Goal: Find specific fact: Find specific fact

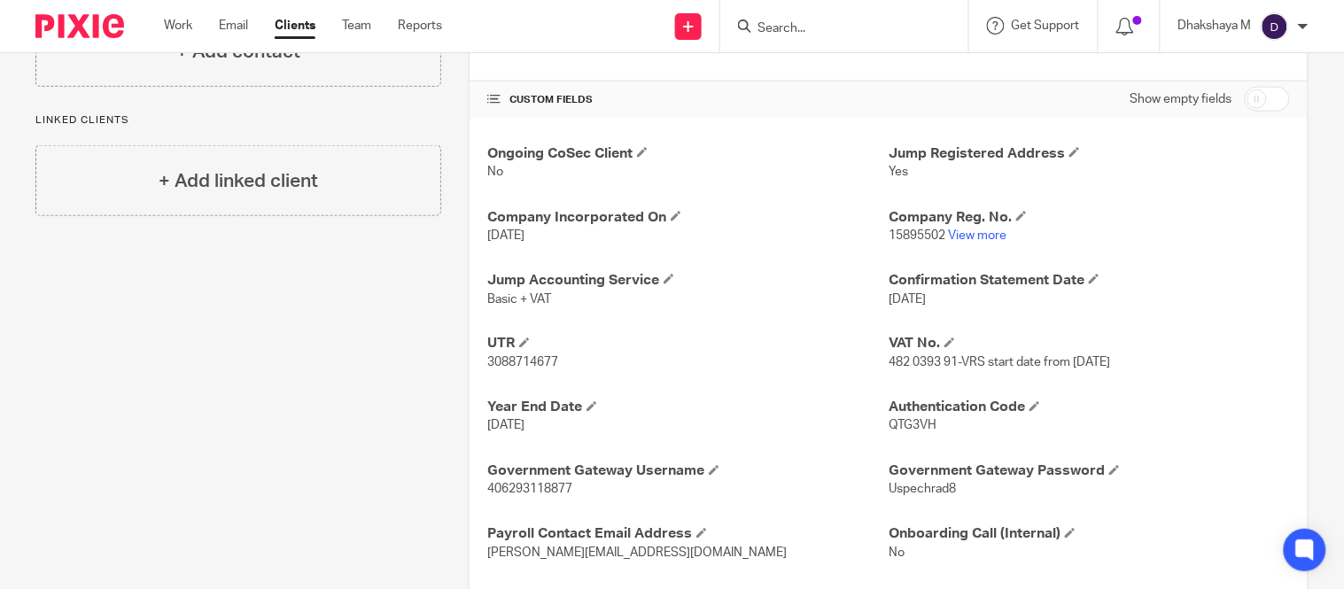
scroll to position [546, 0]
drag, startPoint x: 943, startPoint y: 363, endPoint x: 893, endPoint y: 363, distance: 49.6
click at [893, 363] on span "482 0393 91-VRS start date from [DATE]" at bounding box center [1000, 362] width 222 height 12
click at [889, 363] on span "482 0393 91-VRS start date from [DATE]" at bounding box center [1000, 362] width 222 height 12
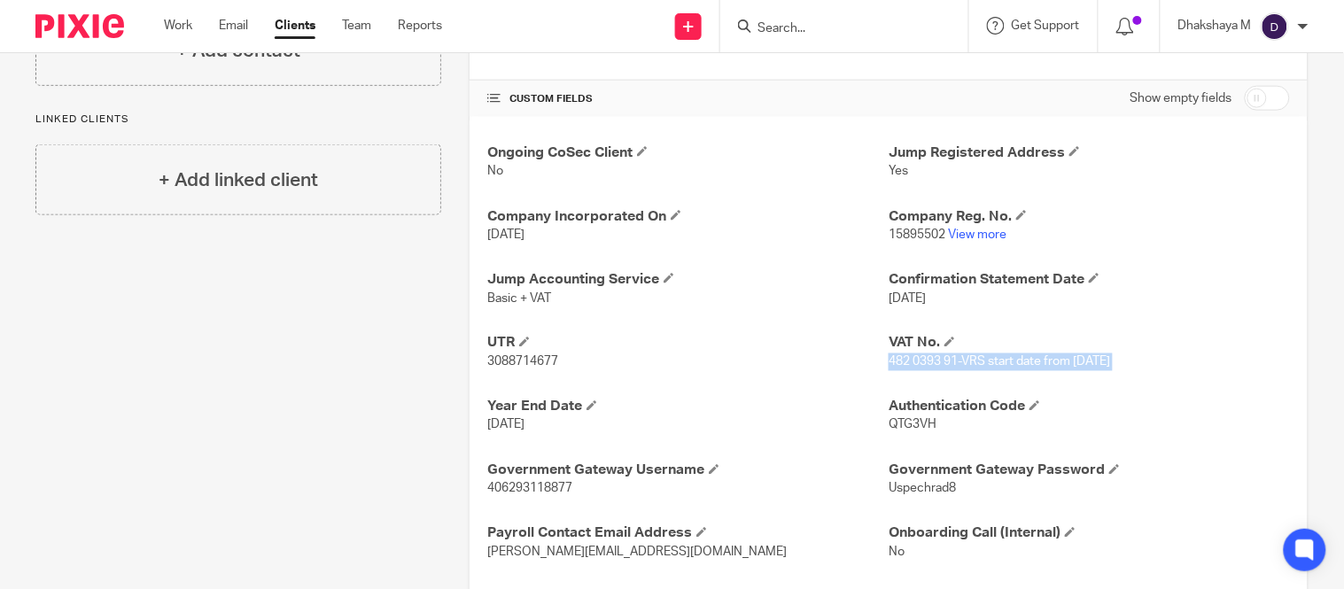
click at [889, 363] on span "482 0393 91-VRS start date from [DATE]" at bounding box center [1000, 362] width 222 height 12
click at [954, 357] on span "482 0393 91-VRS start date from [DATE]" at bounding box center [1000, 362] width 222 height 12
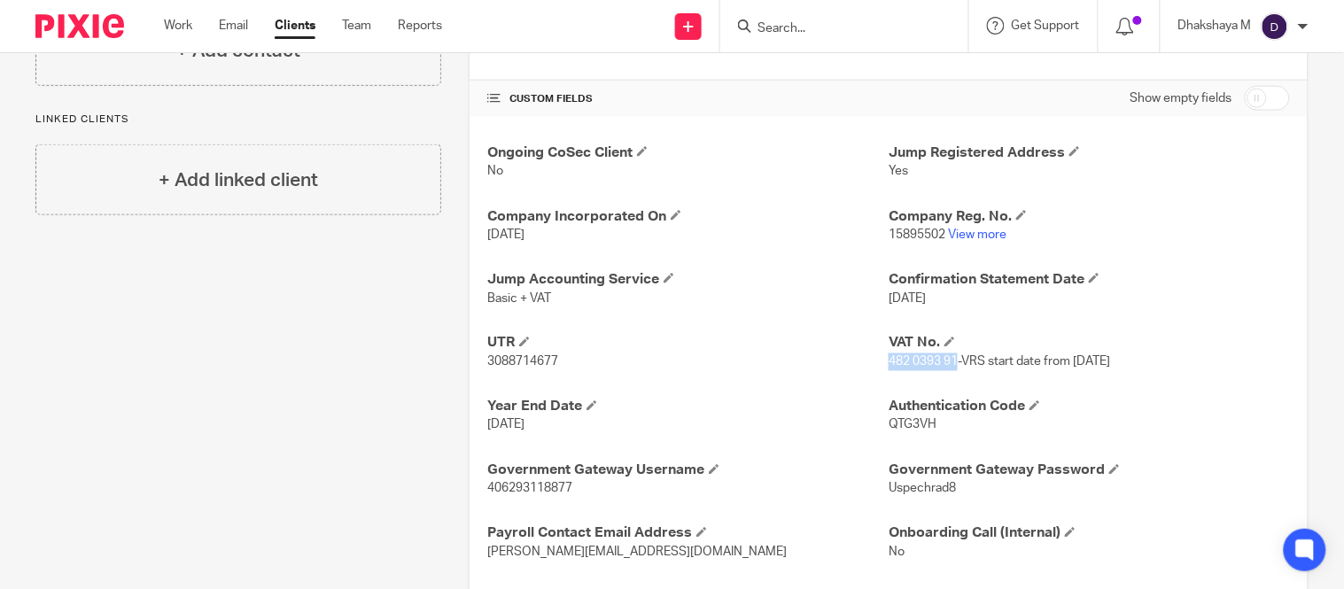
drag, startPoint x: 952, startPoint y: 362, endPoint x: 883, endPoint y: 366, distance: 69.3
click at [889, 366] on span "482 0393 91-VRS start date from [DATE]" at bounding box center [1000, 362] width 222 height 12
copy span "482 0393 91"
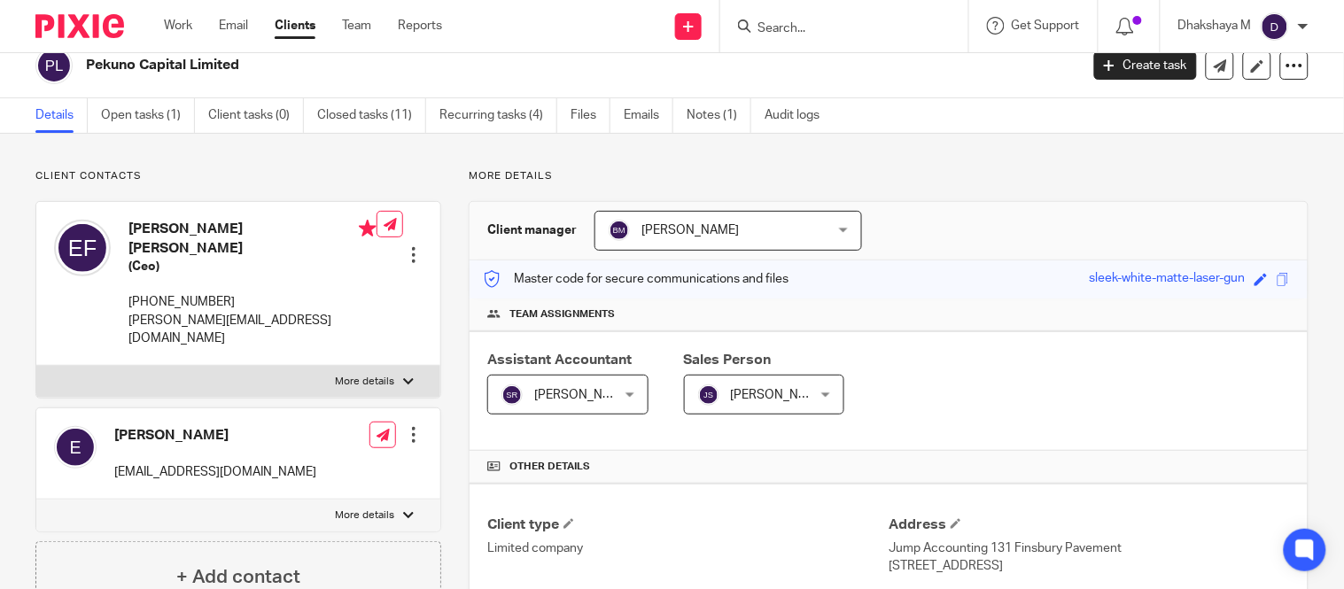
scroll to position [0, 0]
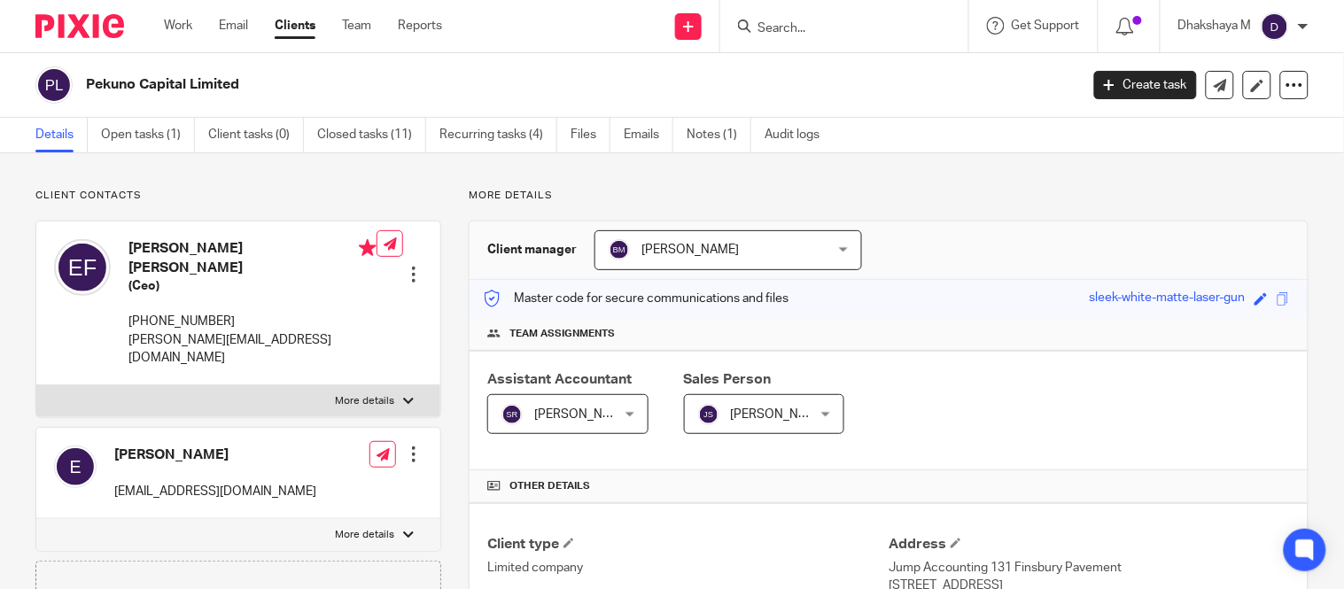
drag, startPoint x: 516, startPoint y: 405, endPoint x: 600, endPoint y: 456, distance: 98.6
click at [600, 456] on div "Assistant Accountant [PERSON_NAME] [PERSON_NAME] Not selected [PERSON_NAME] A A…" at bounding box center [889, 411] width 838 height 120
click at [648, 415] on div "[PERSON_NAME] [PERSON_NAME]" at bounding box center [567, 414] width 160 height 40
click at [843, 315] on div "Master code for secure communications and files sleek-white-matte-laser-gun Sav…" at bounding box center [889, 299] width 838 height 38
click at [585, 413] on span "[PERSON_NAME]" at bounding box center [582, 415] width 97 height 12
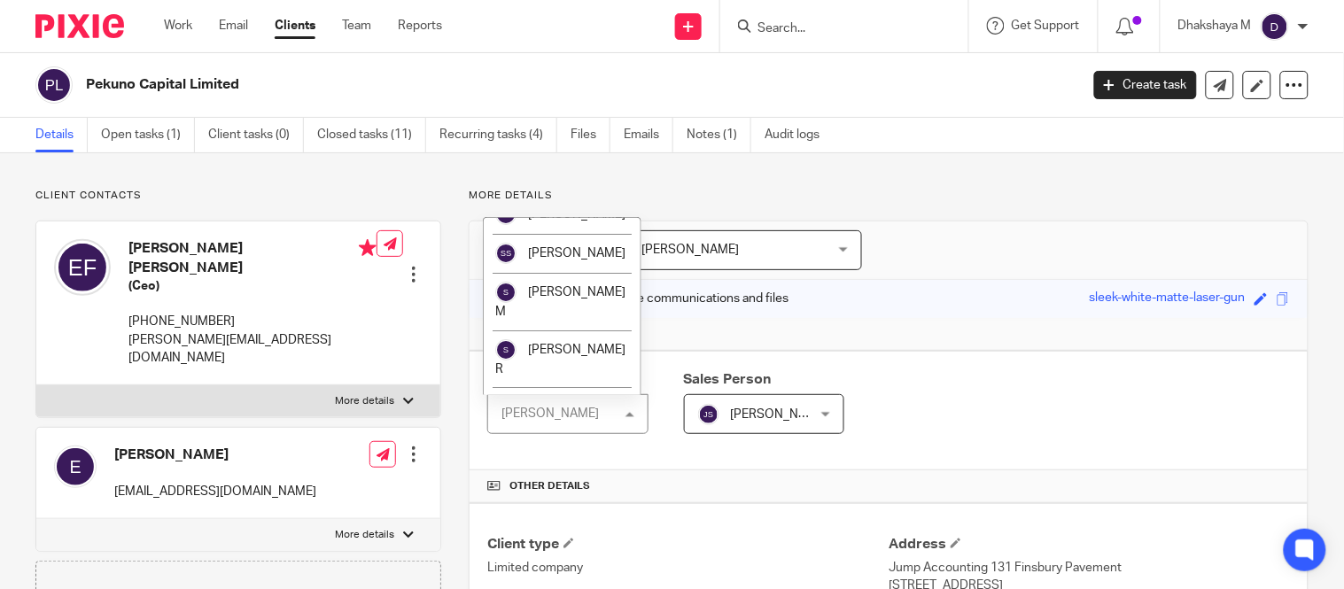
scroll to position [3522, 0]
